Goal: Check status: Check status

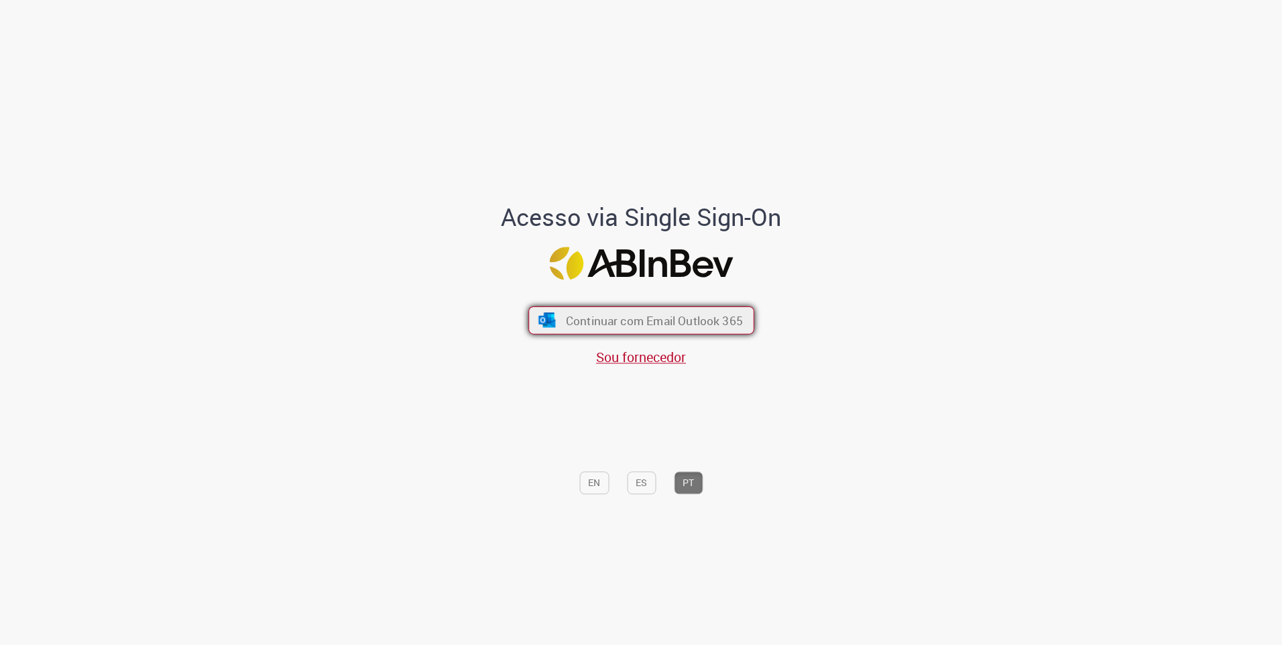
click at [609, 320] on span "Continuar com Email Outlook 365" at bounding box center [653, 319] width 177 height 15
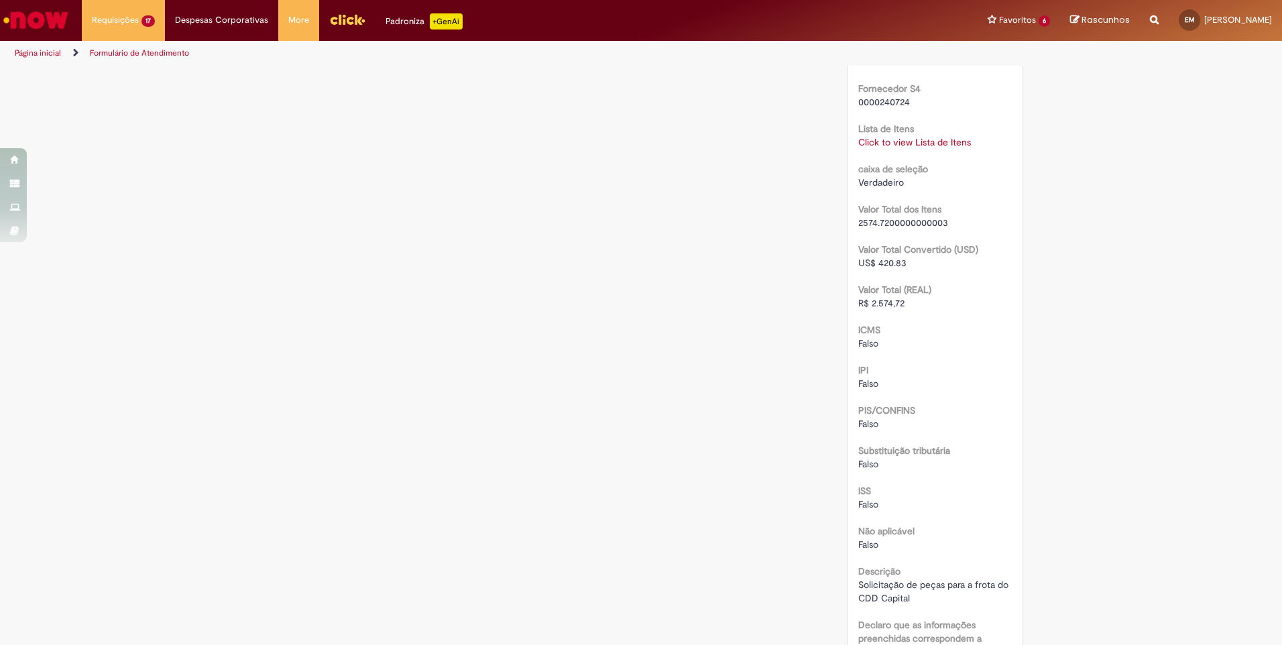
scroll to position [1006, 0]
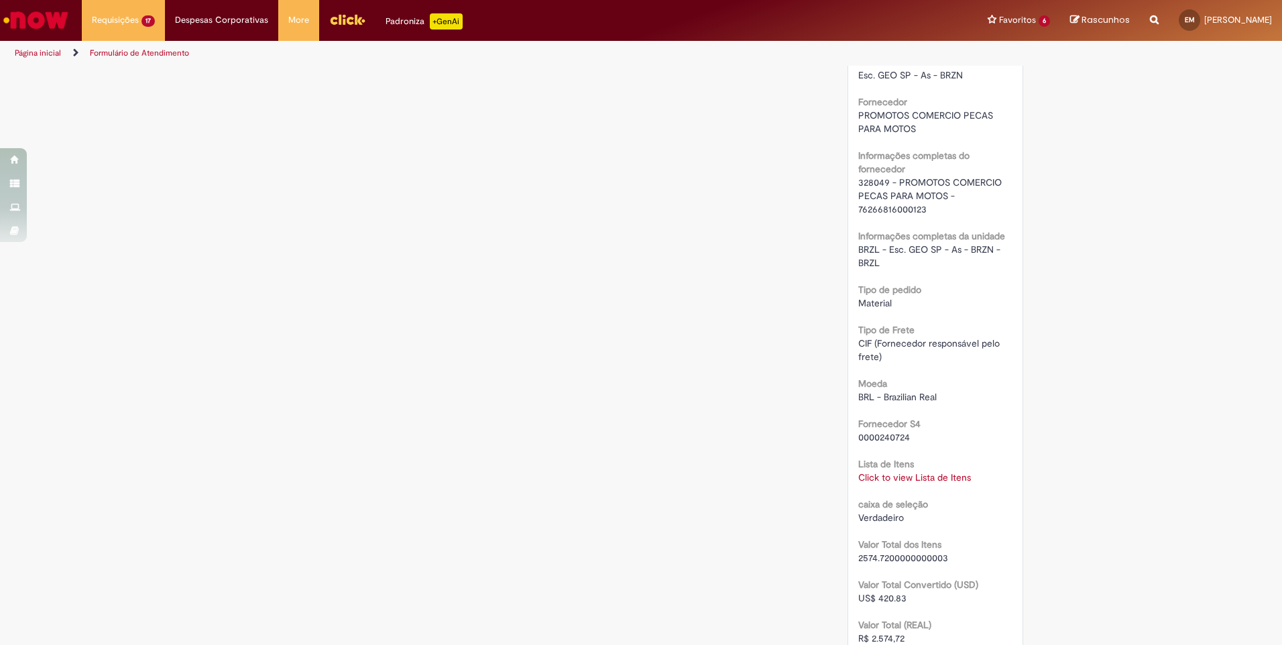
click at [912, 475] on link "Click to view Lista de Itens" at bounding box center [914, 477] width 113 height 12
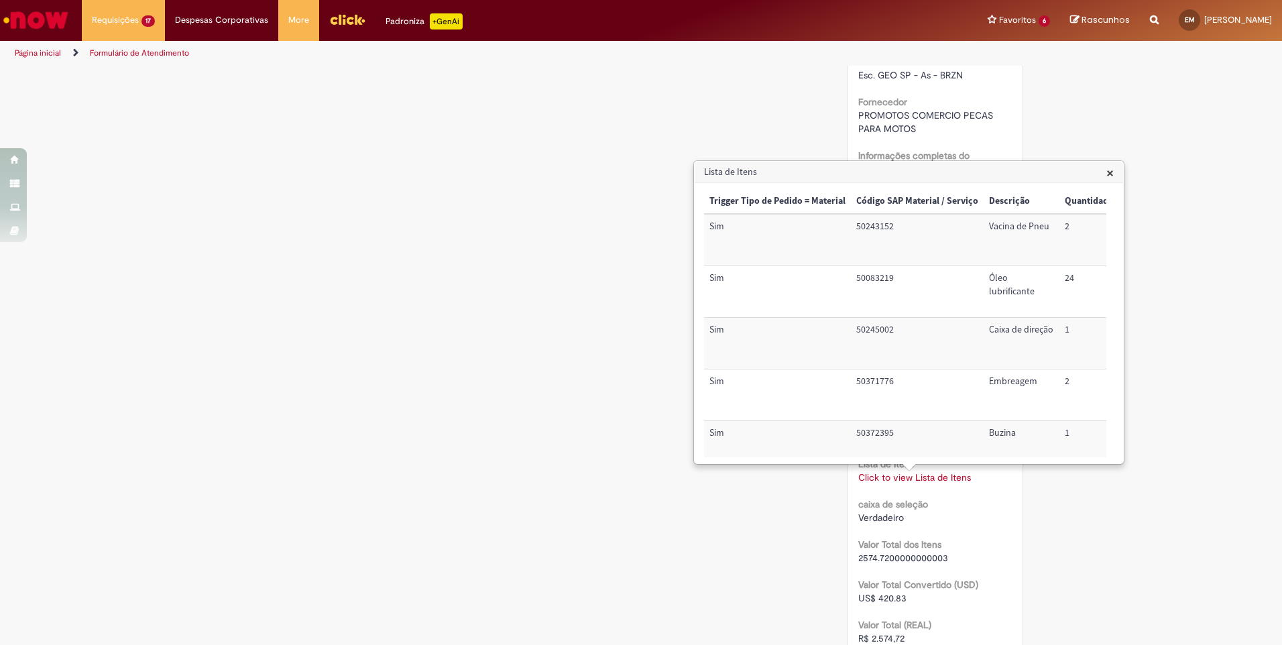
scroll to position [141, 0]
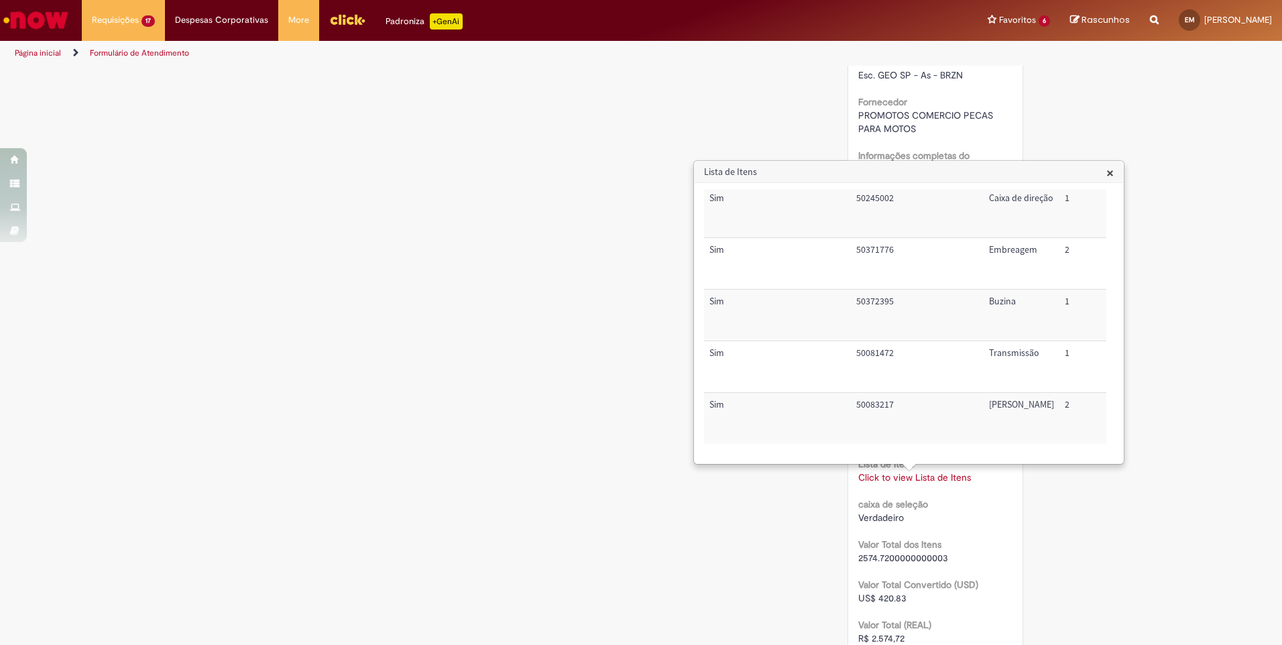
click at [1227, 322] on div "Verificar Código de Barras Aguardando Aprovação Aguardando atendimento Em andam…" at bounding box center [641, 141] width 1282 height 2158
click at [1221, 324] on div "Verificar Código de Barras Aguardando Aprovação Aguardando atendimento Em andam…" at bounding box center [641, 141] width 1282 height 2158
click at [1117, 174] on h3 "Lista de Itens" at bounding box center [908, 172] width 428 height 21
click at [1101, 177] on h3 "Lista de Itens" at bounding box center [908, 172] width 428 height 21
click at [1113, 178] on span "×" at bounding box center [1109, 173] width 7 height 18
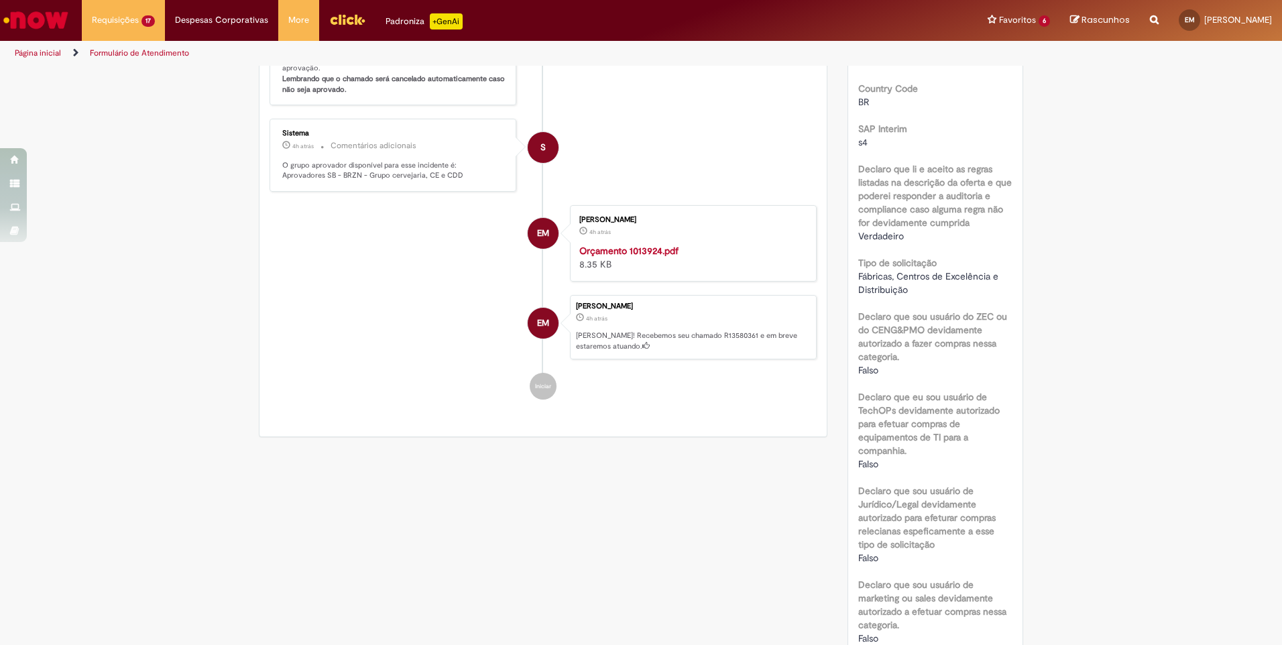
scroll to position [0, 0]
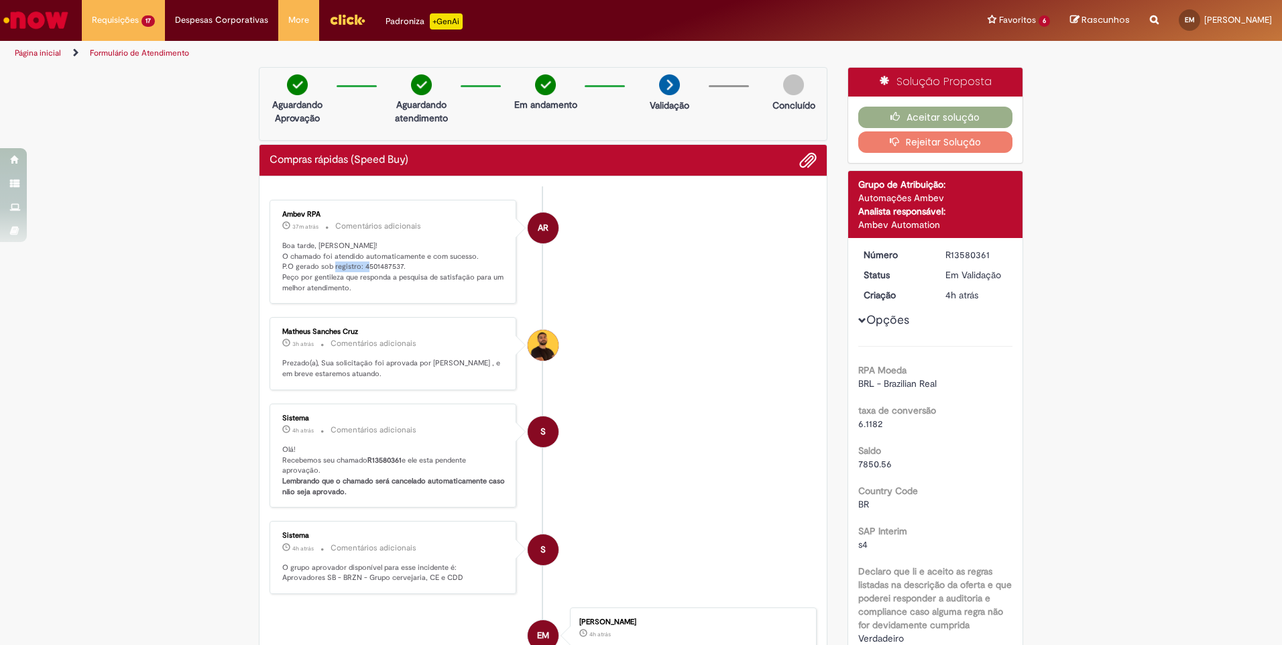
drag, startPoint x: 356, startPoint y: 268, endPoint x: 395, endPoint y: 262, distance: 40.0
click at [395, 262] on p "Boa tarde, Eric! O chamado foi atendido automaticamente e com sucesso. P.O gera…" at bounding box center [393, 267] width 223 height 53
copy p "4501487537"
click at [606, 272] on li "AR Ambev RPA 37m atrás 37 minutos atrás Comentários adicionais Boa tarde, Eric!…" at bounding box center [542, 252] width 547 height 105
drag, startPoint x: 357, startPoint y: 264, endPoint x: 394, endPoint y: 265, distance: 37.5
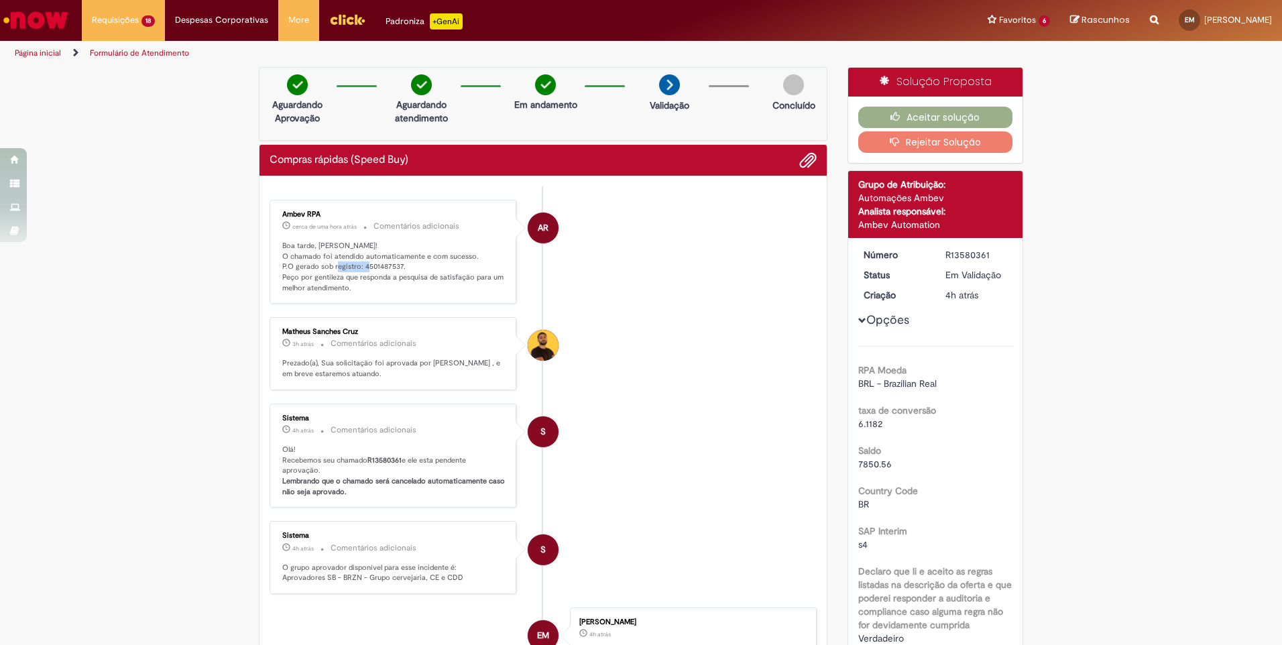
click at [394, 265] on p "Boa tarde, Eric! O chamado foi atendido automaticamente e com sucesso. P.O gera…" at bounding box center [393, 267] width 223 height 53
copy p "4501487537"
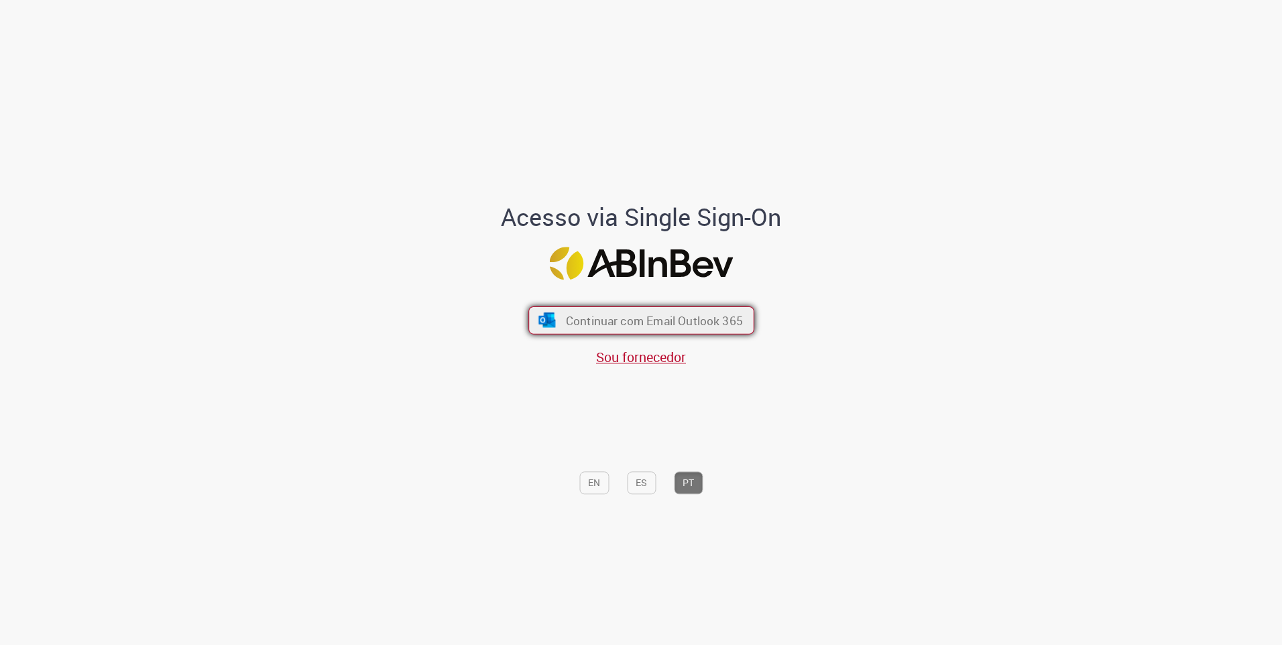
click at [629, 308] on button "Continuar com Email Outlook 365" at bounding box center [641, 320] width 226 height 28
click at [666, 308] on button "Continuar com Email Outlook 365" at bounding box center [641, 320] width 226 height 28
